Goal: Task Accomplishment & Management: Complete application form

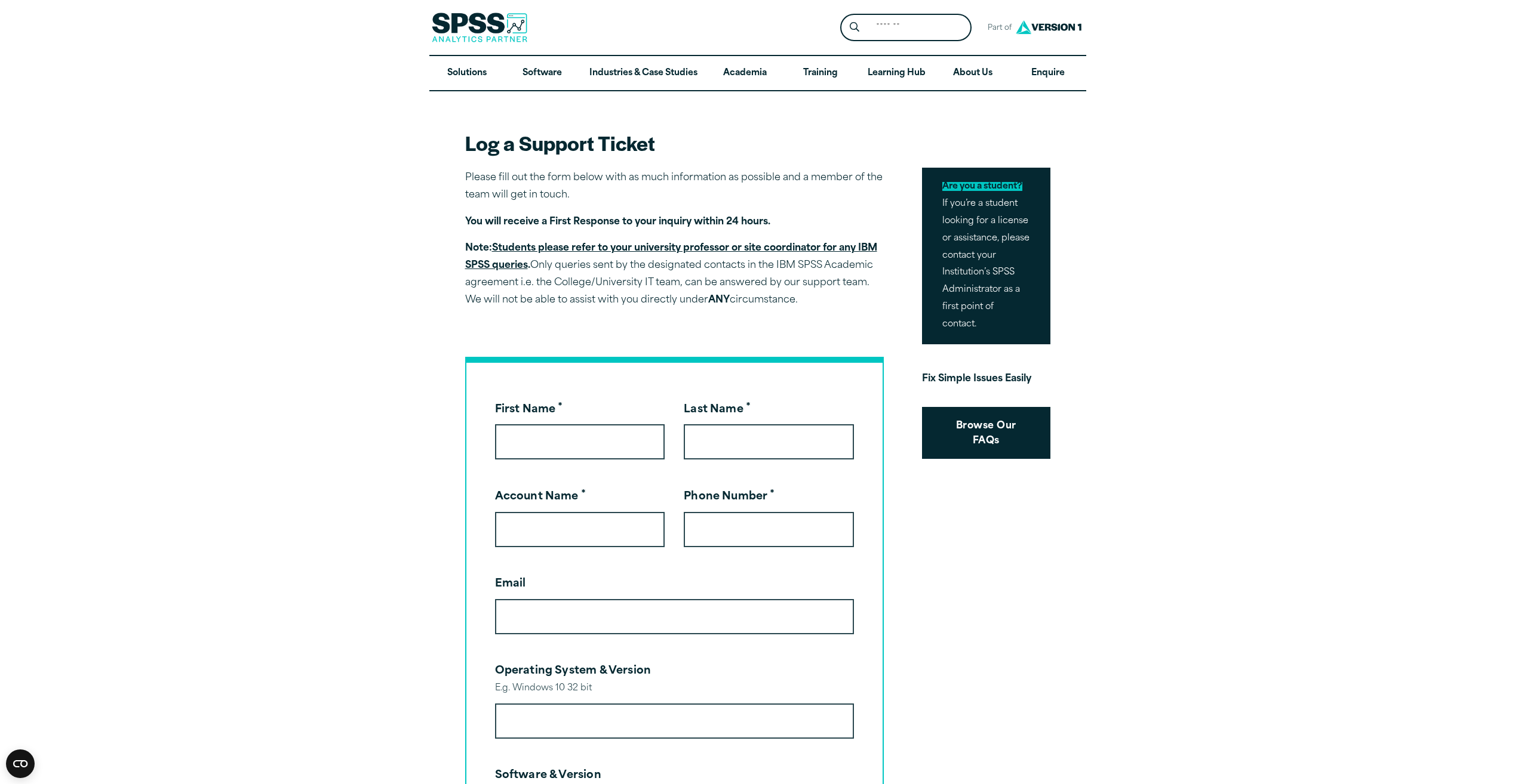
drag, startPoint x: 336, startPoint y: 356, endPoint x: 431, endPoint y: 391, distance: 101.2
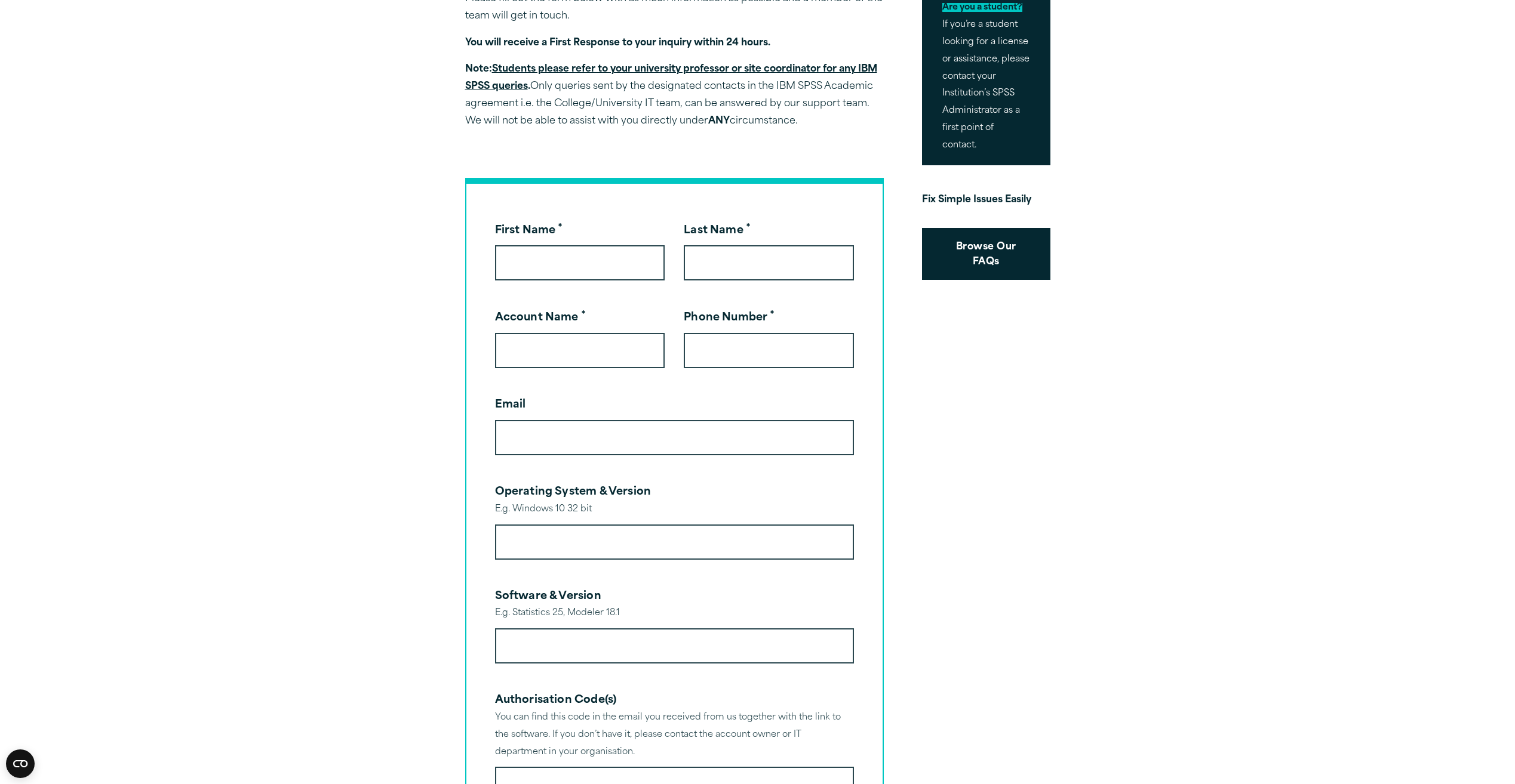
scroll to position [418, 0]
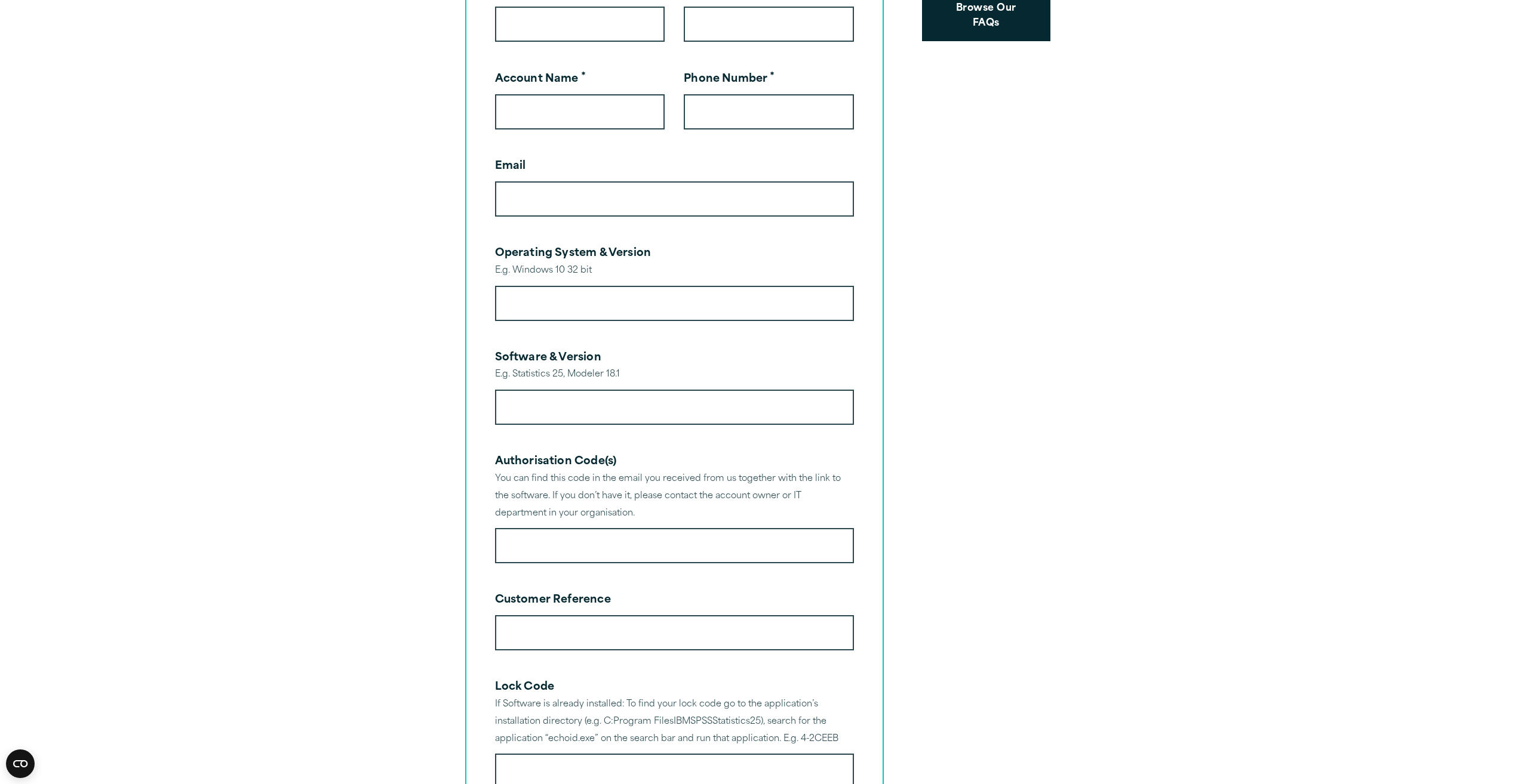
click at [278, 366] on article "Log a Support Ticket Please fill out the form below with as much information as…" at bounding box center [757, 466] width 1515 height 1585
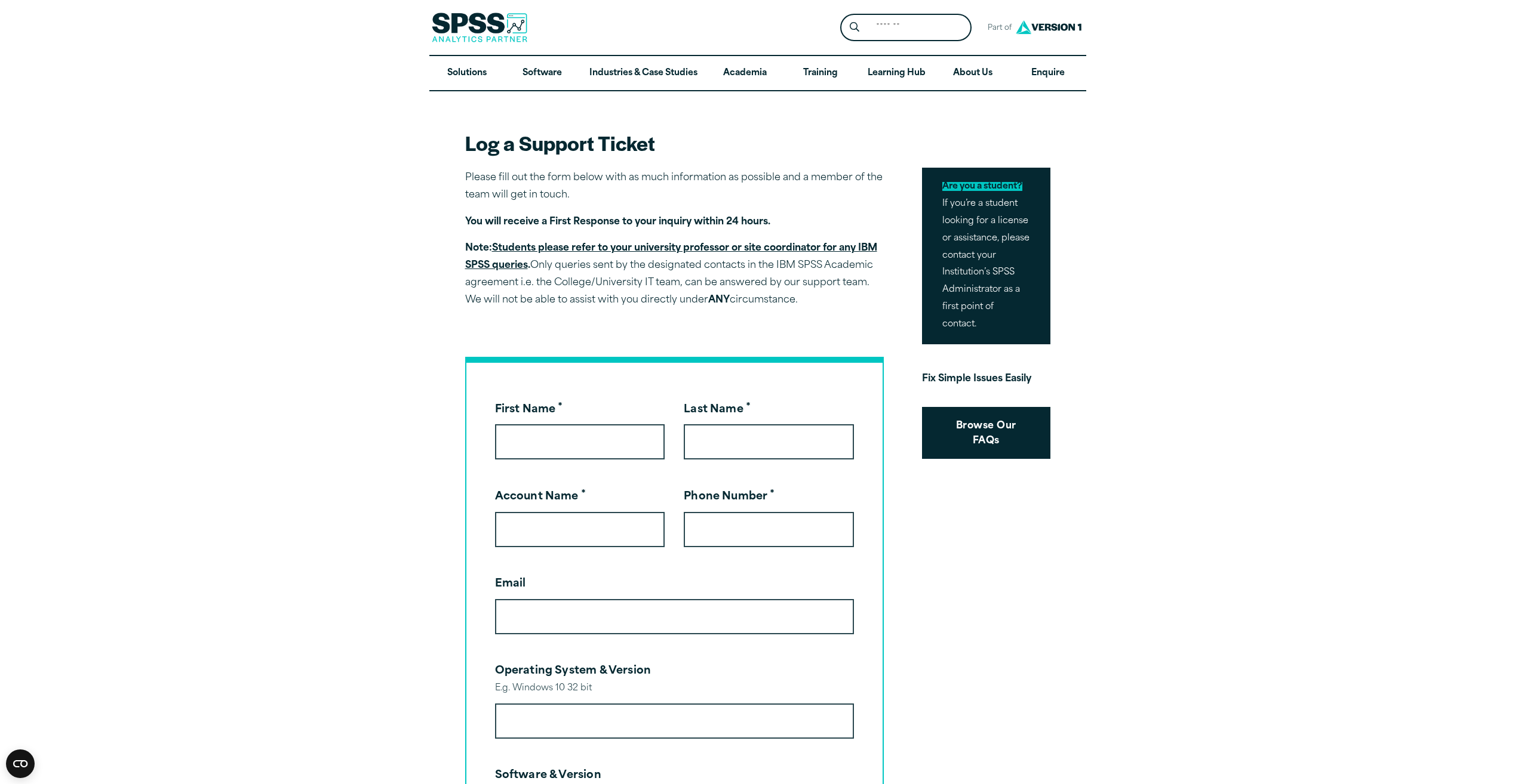
scroll to position [358, 0]
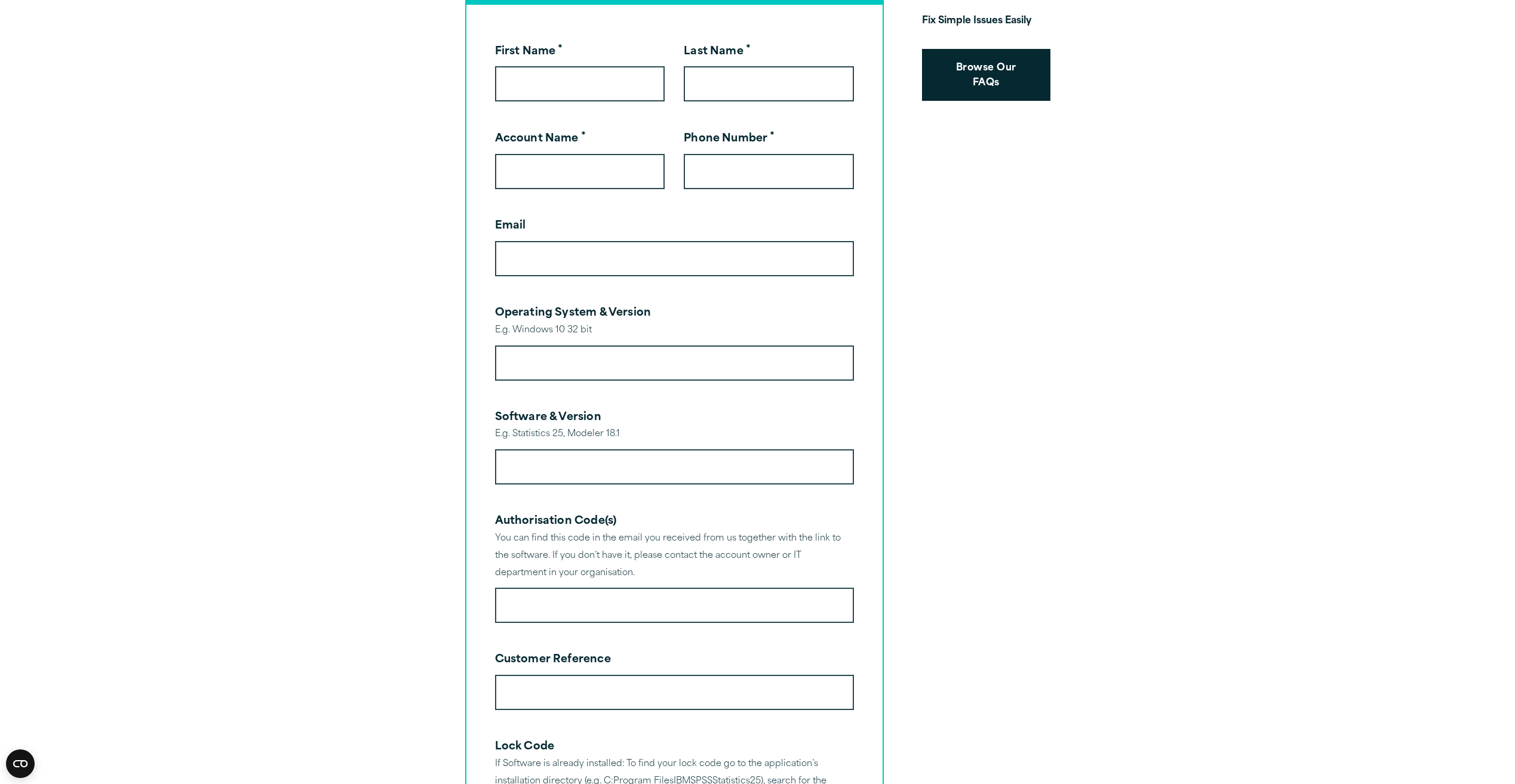
click at [257, 250] on article "Log a Support Ticket Please fill out the form below with as much information as…" at bounding box center [757, 526] width 1515 height 1585
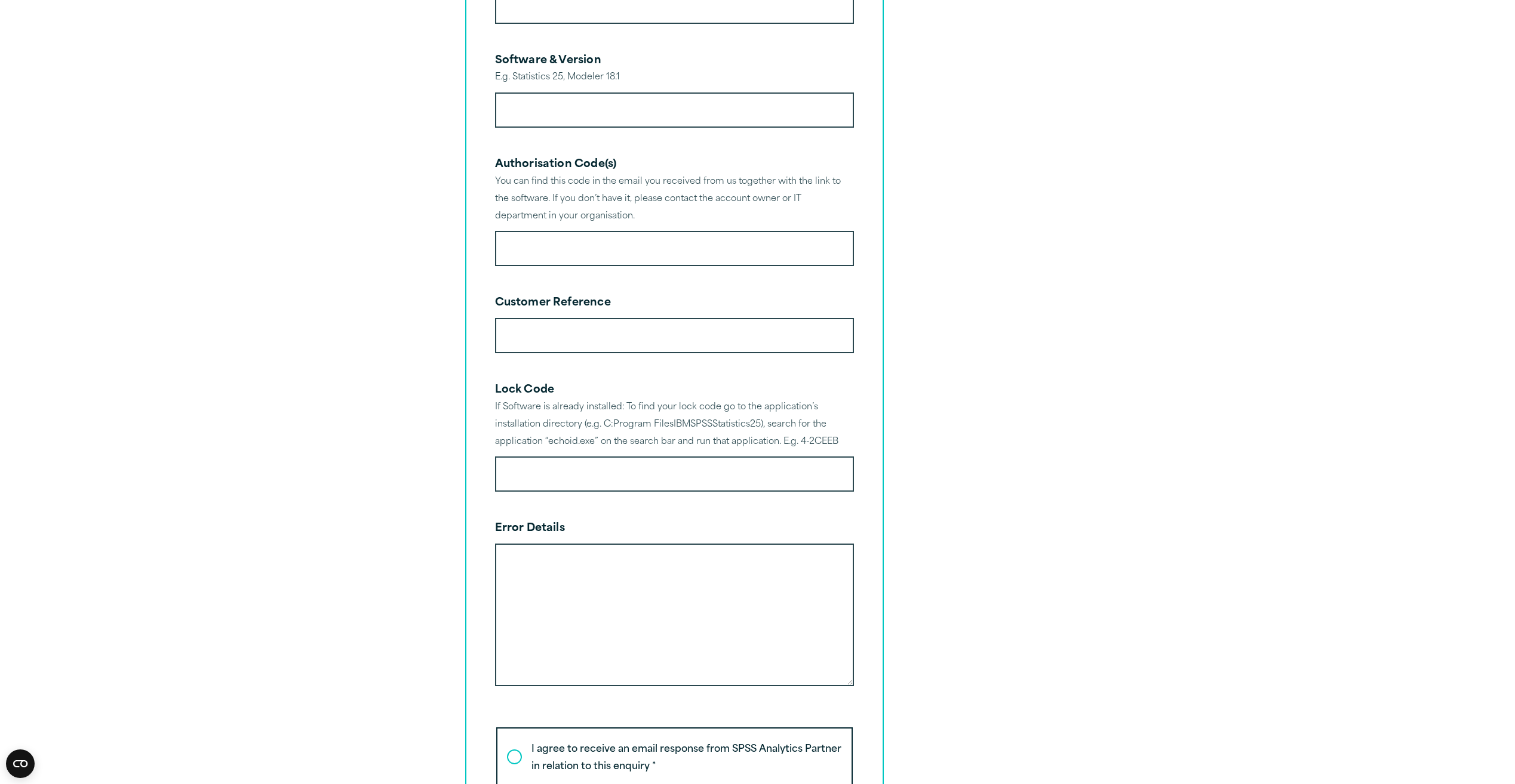
scroll to position [776, 0]
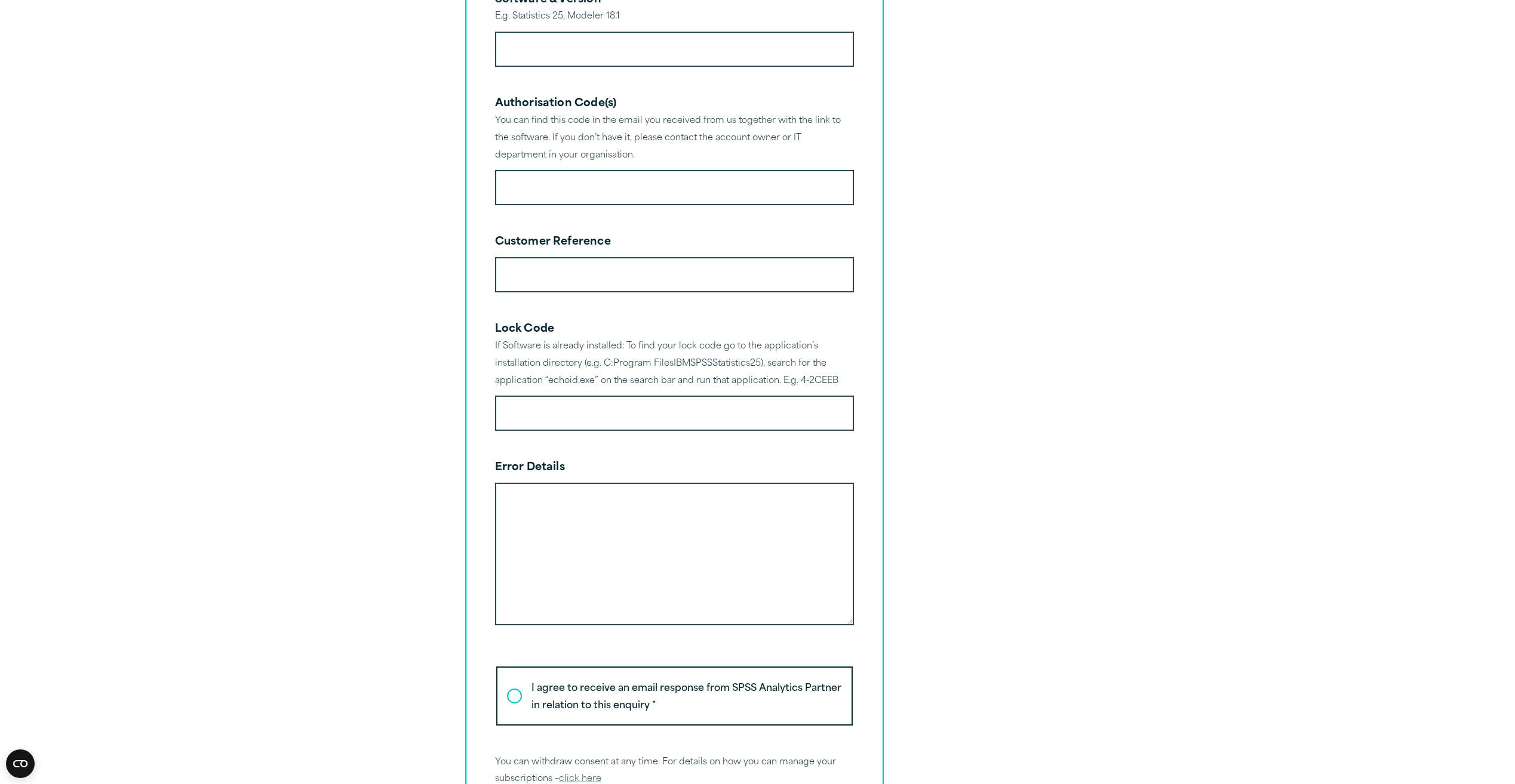
click at [355, 291] on article "Log a Support Ticket Please fill out the form below with as much information as…" at bounding box center [757, 108] width 1515 height 1585
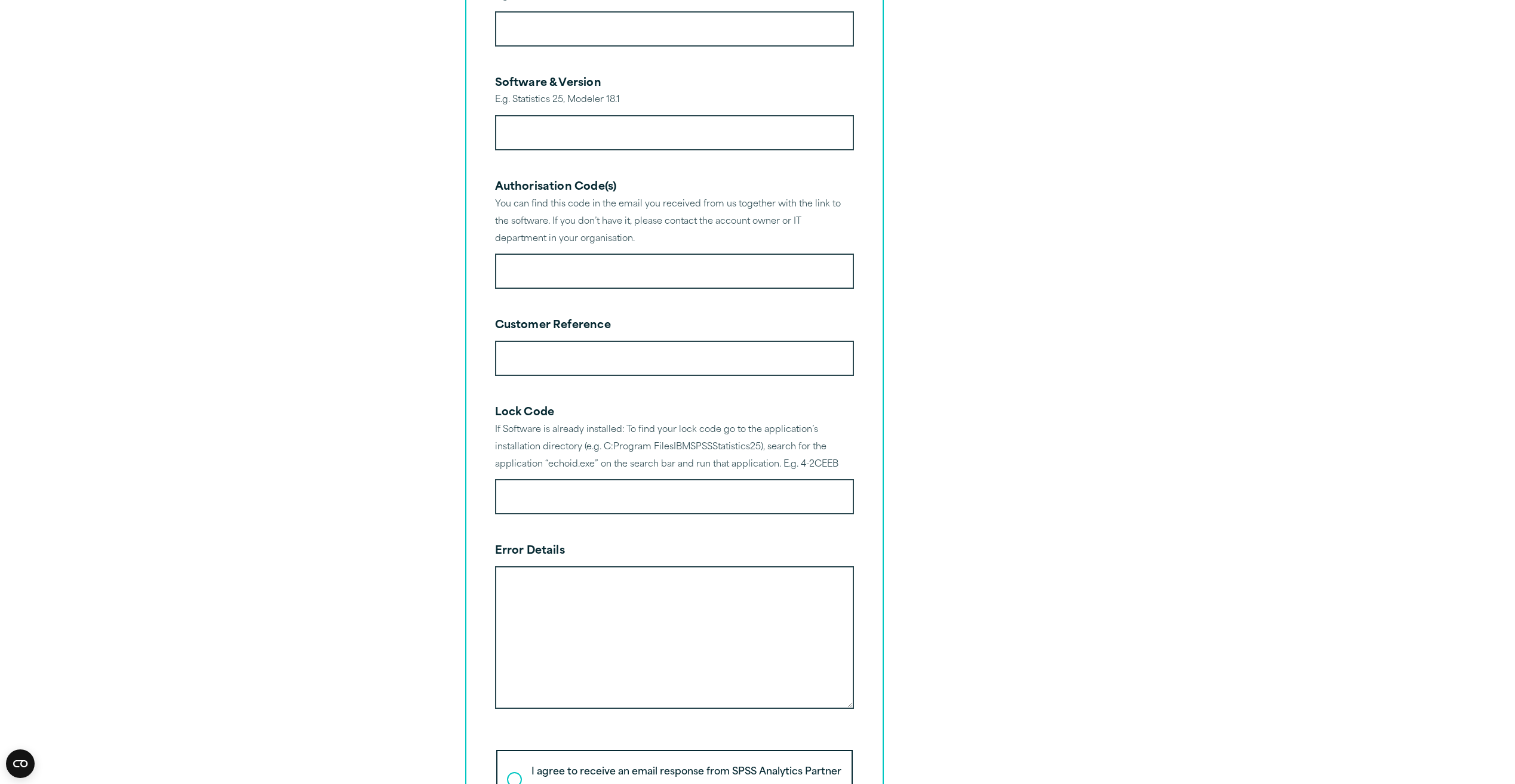
scroll to position [716, 0]
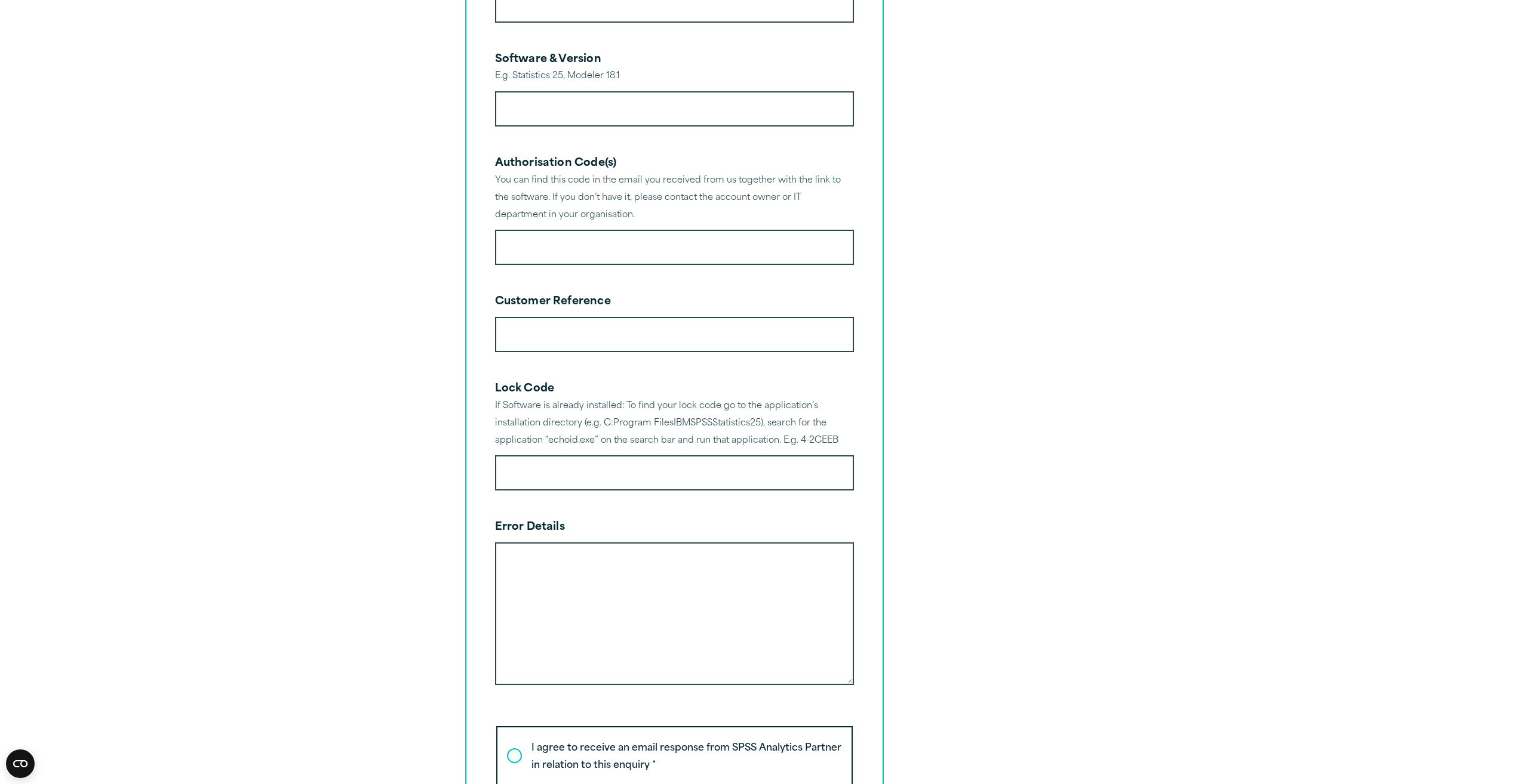
click at [560, 336] on input "Customer Reference" at bounding box center [674, 334] width 359 height 35
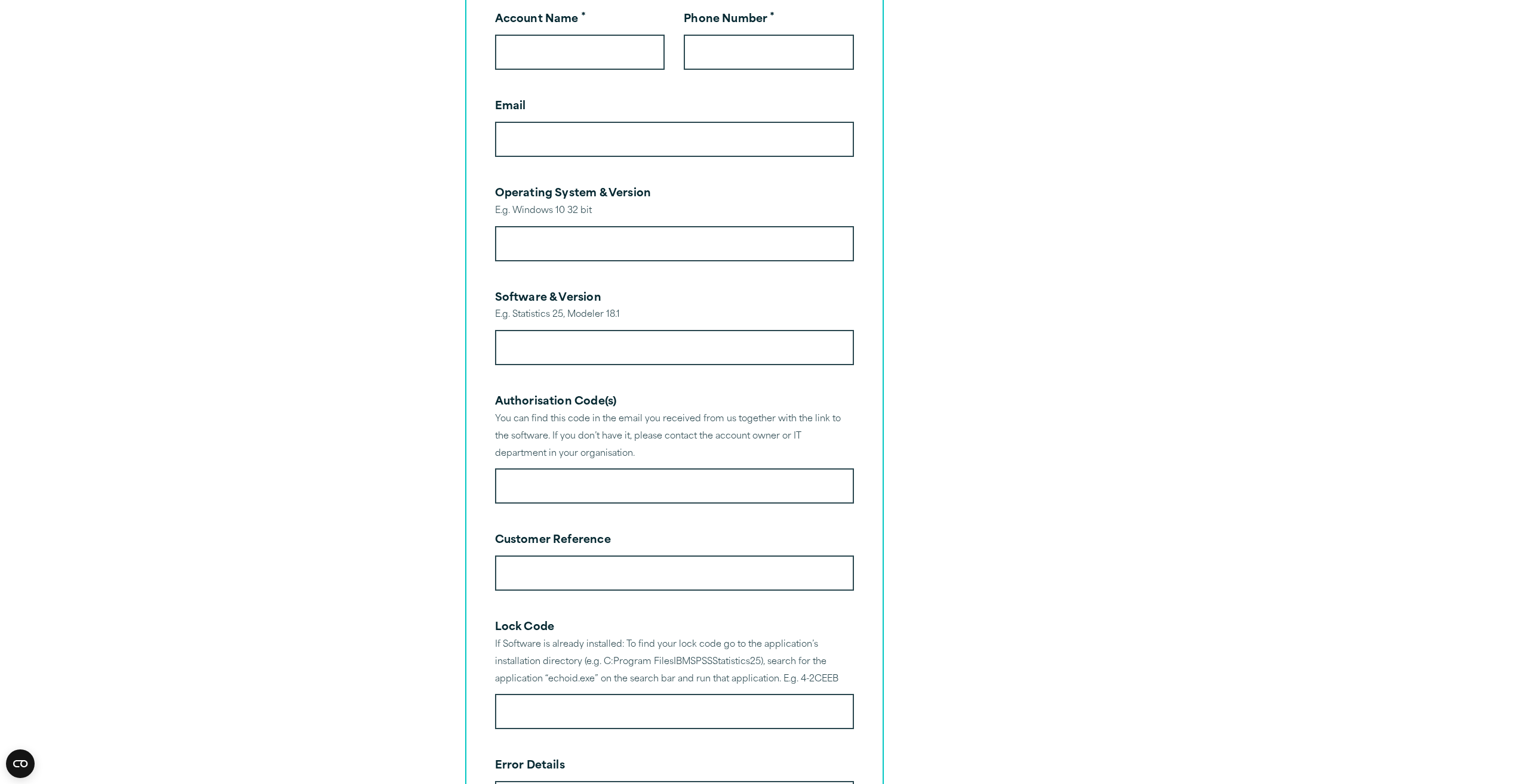
click at [377, 492] on article "Log a Support Ticket Please fill out the form below with as much information as…" at bounding box center [757, 407] width 1515 height 1585
drag, startPoint x: 337, startPoint y: 557, endPoint x: 347, endPoint y: 546, distance: 14.9
click at [337, 557] on article "Log a Support Ticket Please fill out the form below with as much information as…" at bounding box center [757, 407] width 1515 height 1585
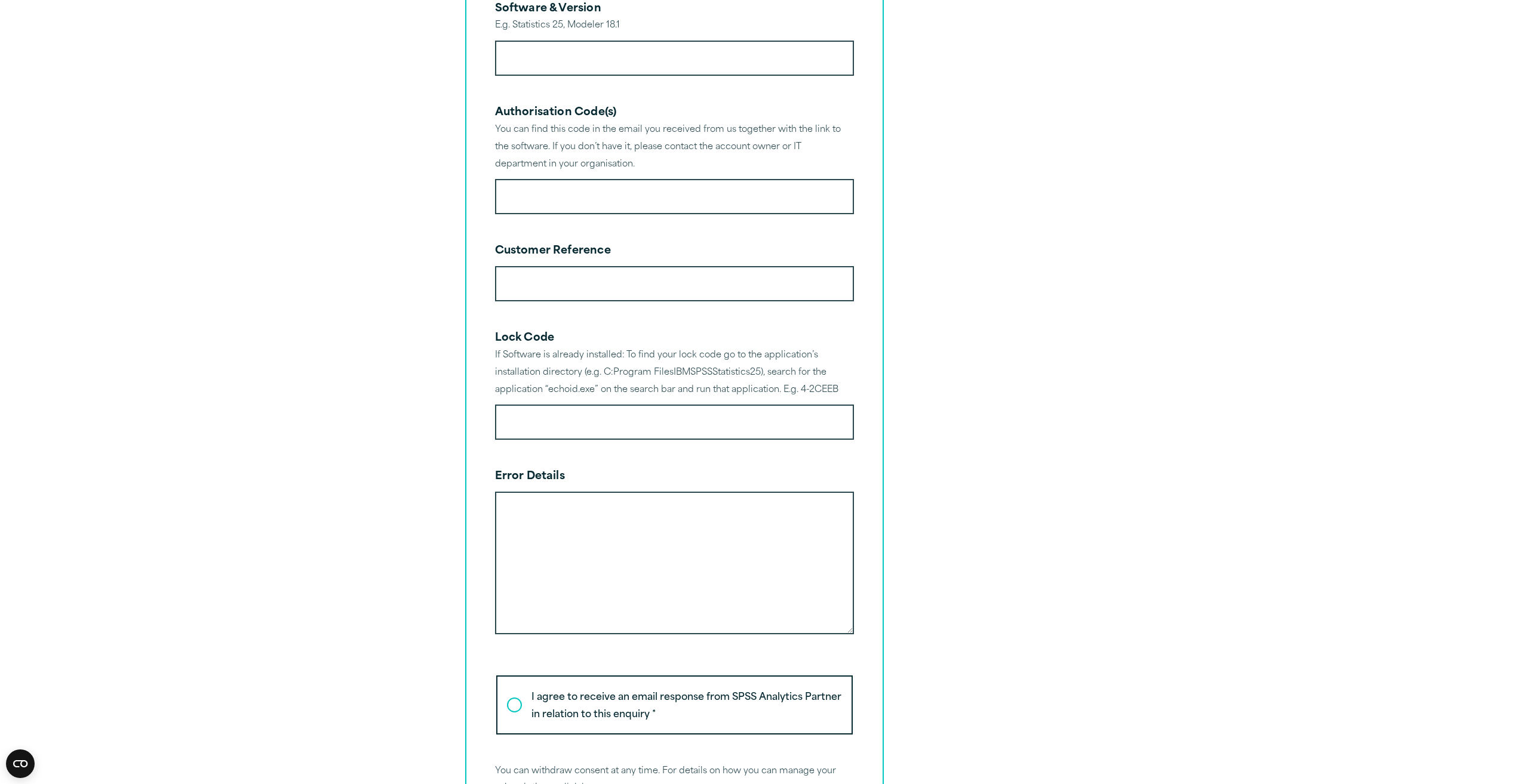
scroll to position [836, 0]
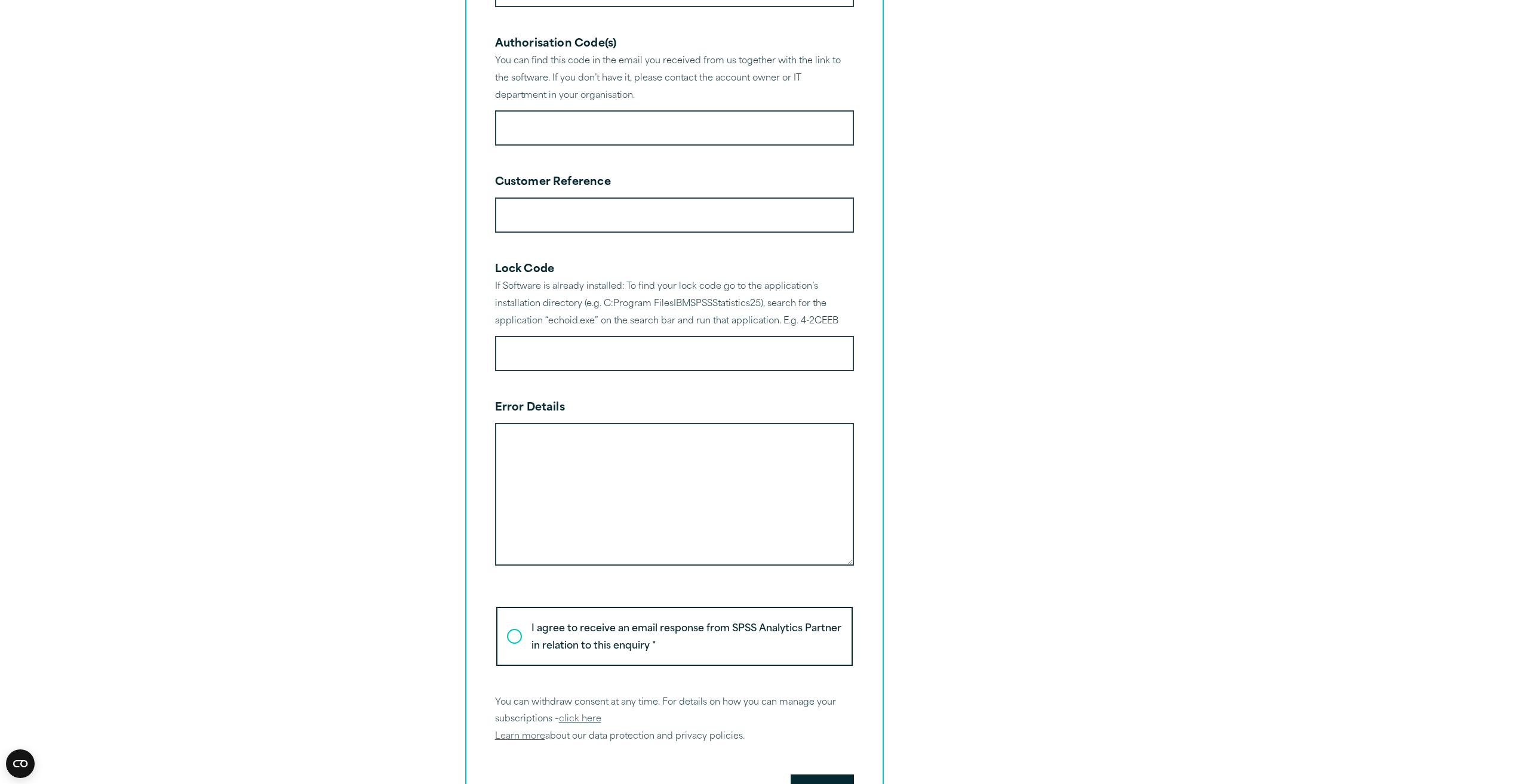
click at [603, 475] on textarea "Error Details" at bounding box center [674, 495] width 359 height 143
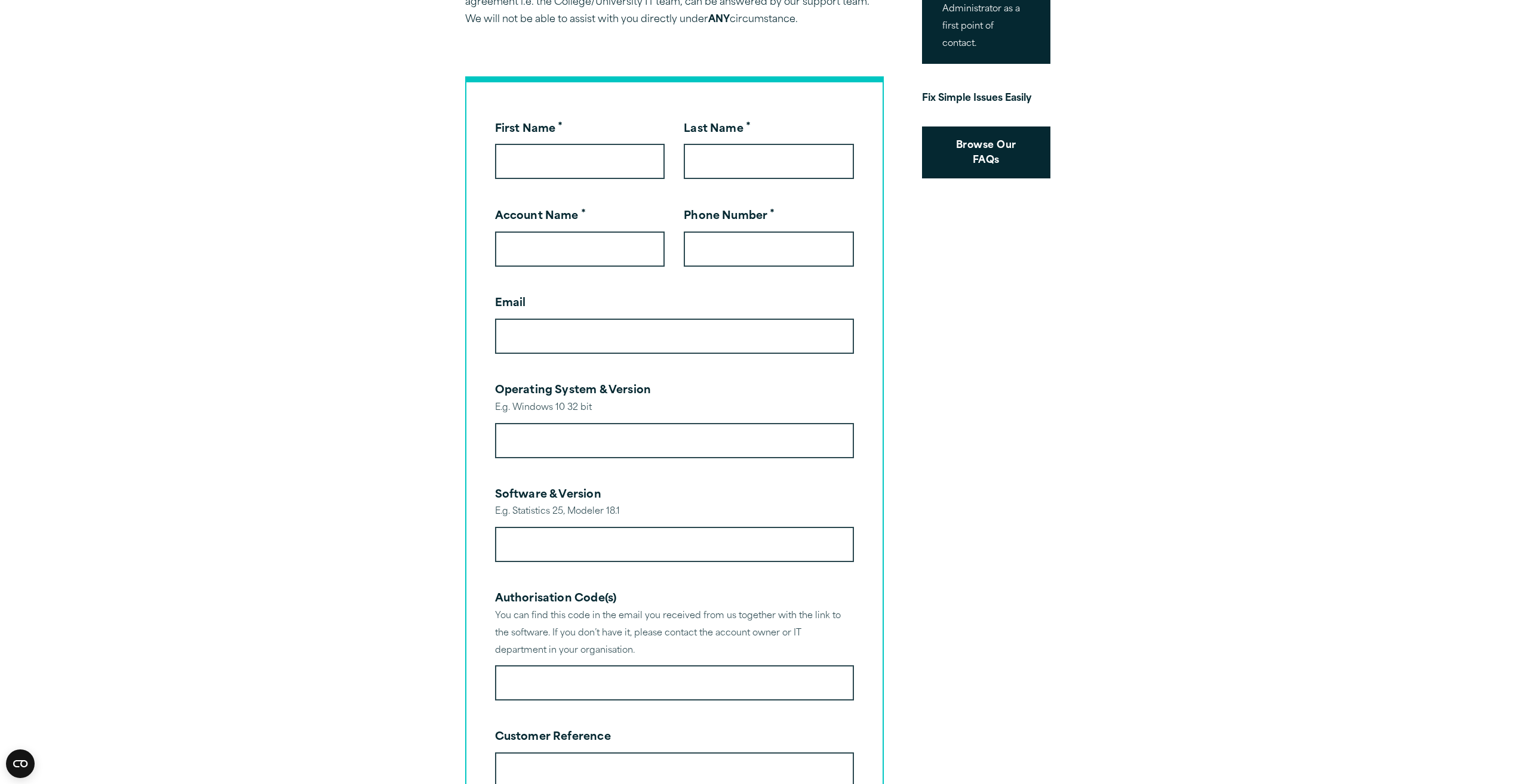
scroll to position [179, 0]
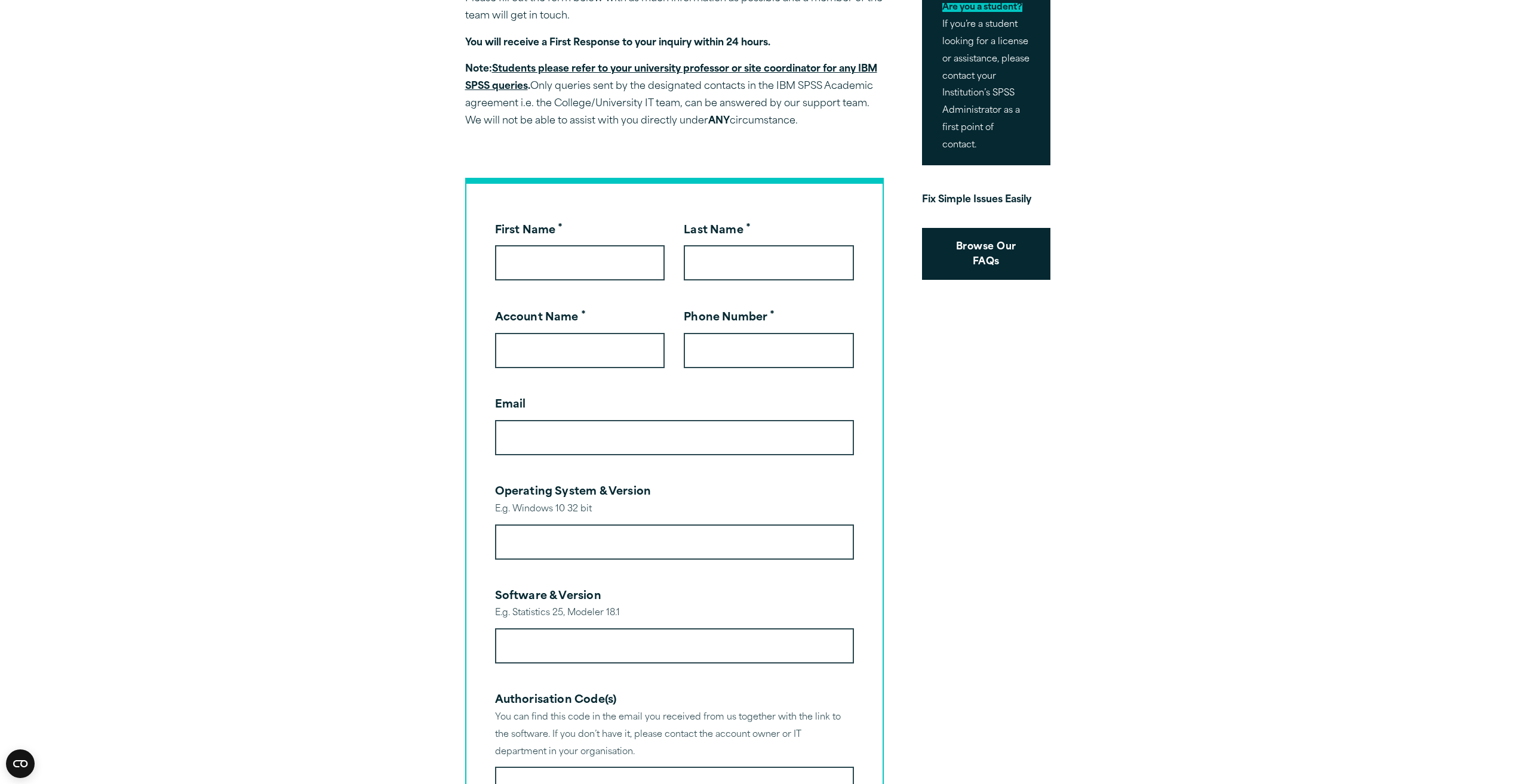
click at [564, 277] on input "First Name *" at bounding box center [580, 263] width 170 height 35
type input "******"
drag, startPoint x: 676, startPoint y: 230, endPoint x: 696, endPoint y: 232, distance: 20.1
click at [720, 251] on input "Last Name *" at bounding box center [768, 263] width 170 height 35
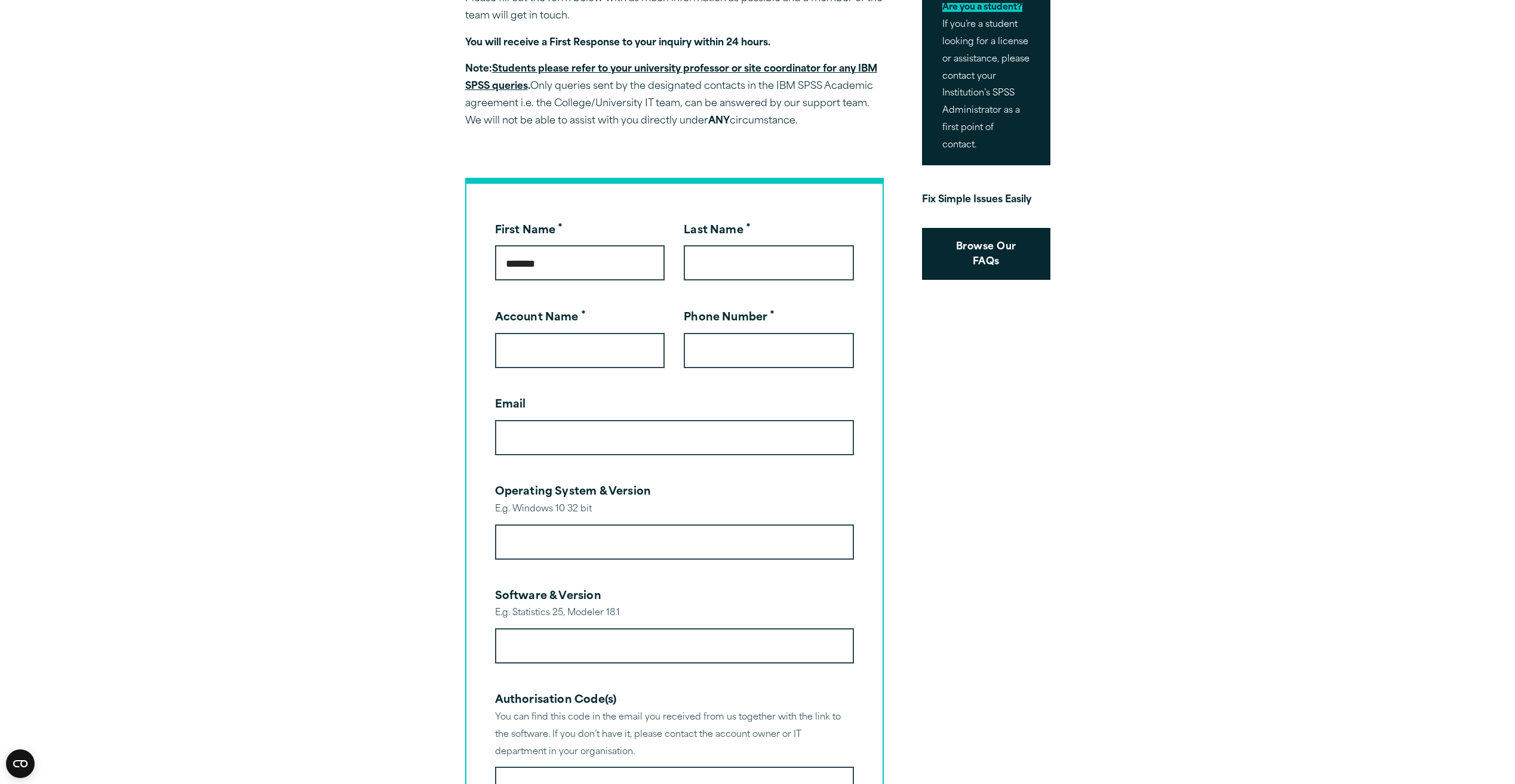
click at [239, 176] on article "Log a Support Ticket Please fill out the form below with as much information as…" at bounding box center [757, 705] width 1515 height 1585
type input "*"
type input "******"
type input "**********"
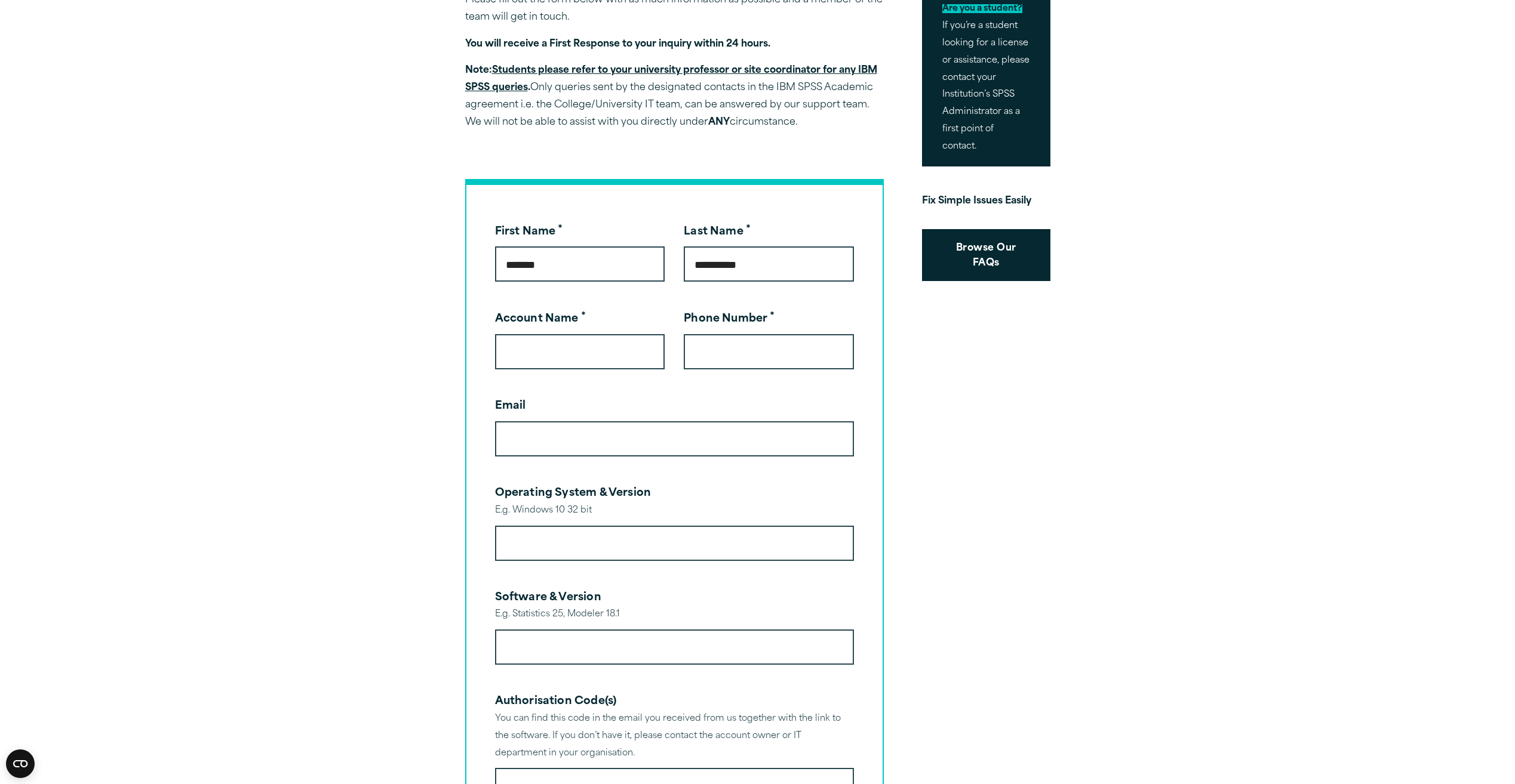
click at [303, 274] on article "**********" at bounding box center [757, 706] width 1515 height 1585
click at [531, 348] on input "Account Name *" at bounding box center [580, 351] width 170 height 35
click at [330, 371] on article "**********" at bounding box center [757, 706] width 1515 height 1585
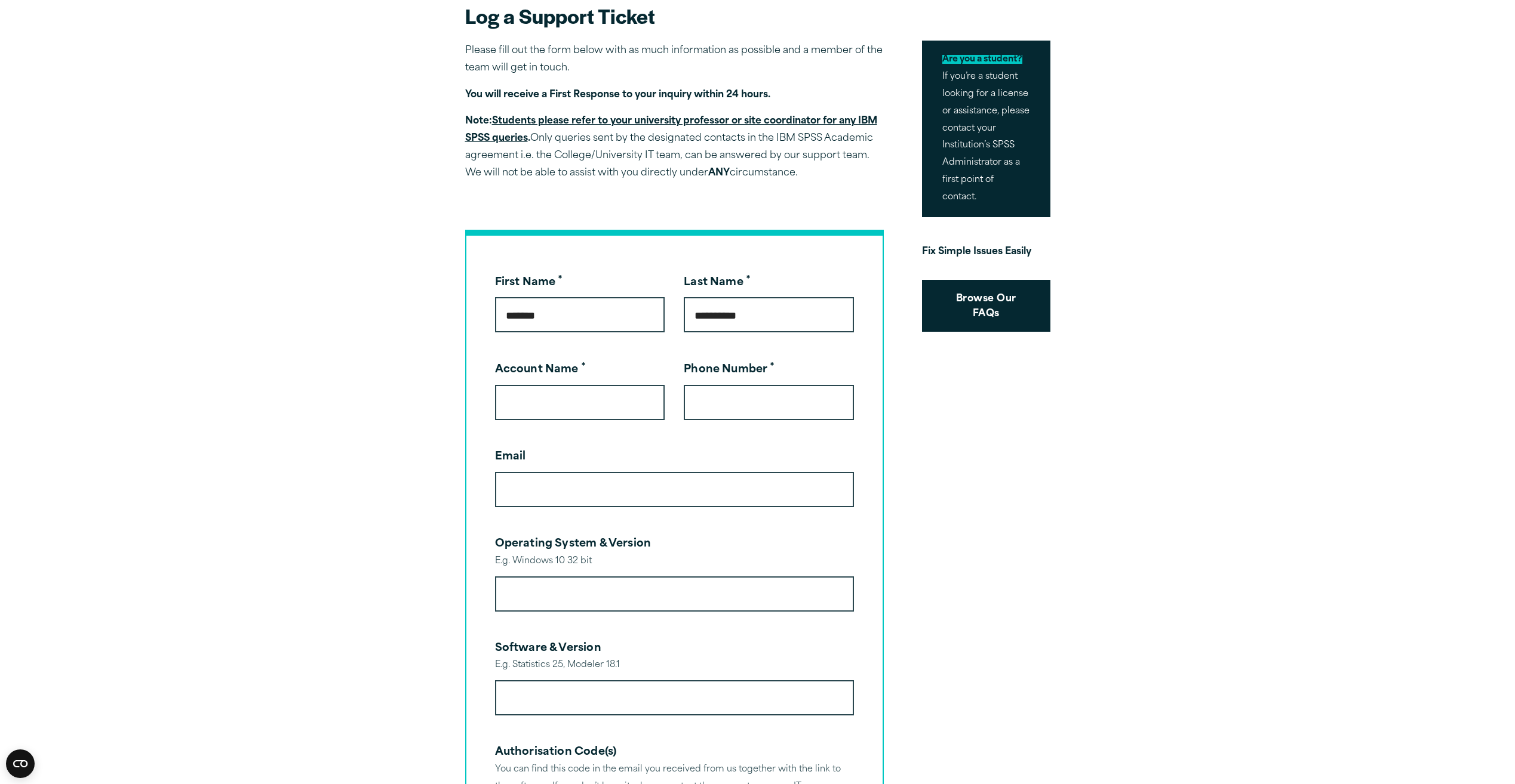
scroll to position [58, 0]
